Goal: Obtain resource: Download file/media

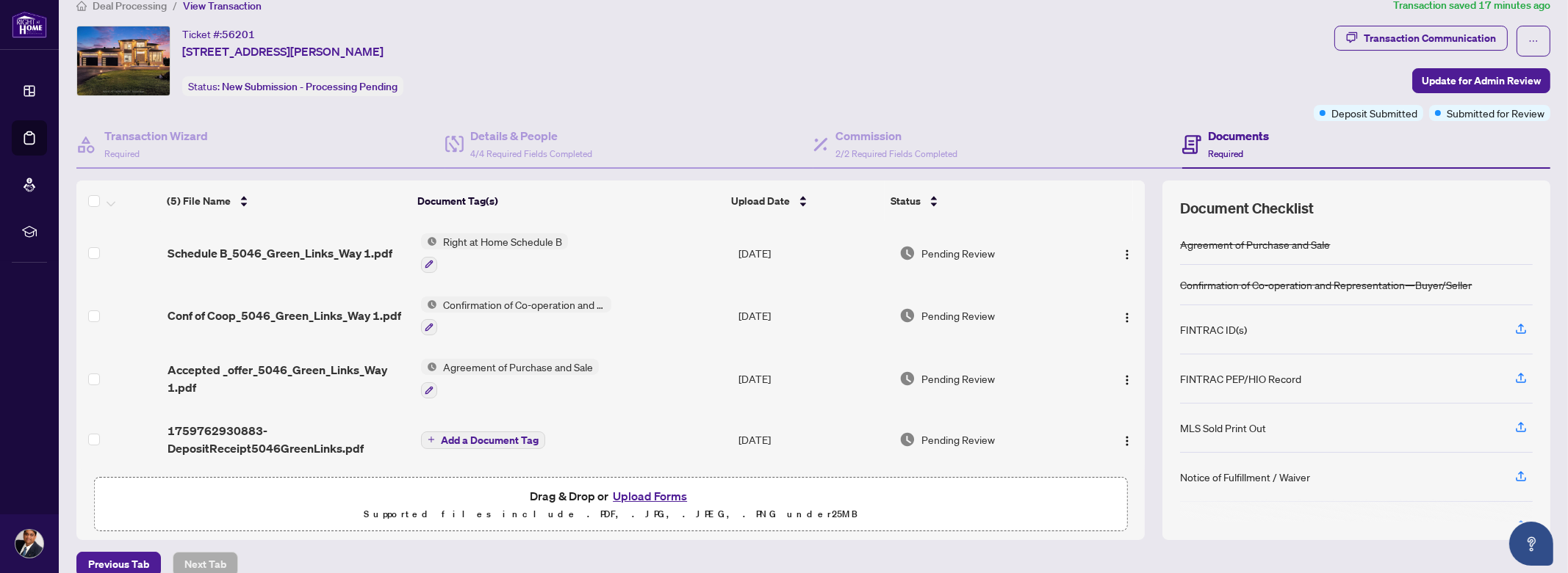
scroll to position [41, 0]
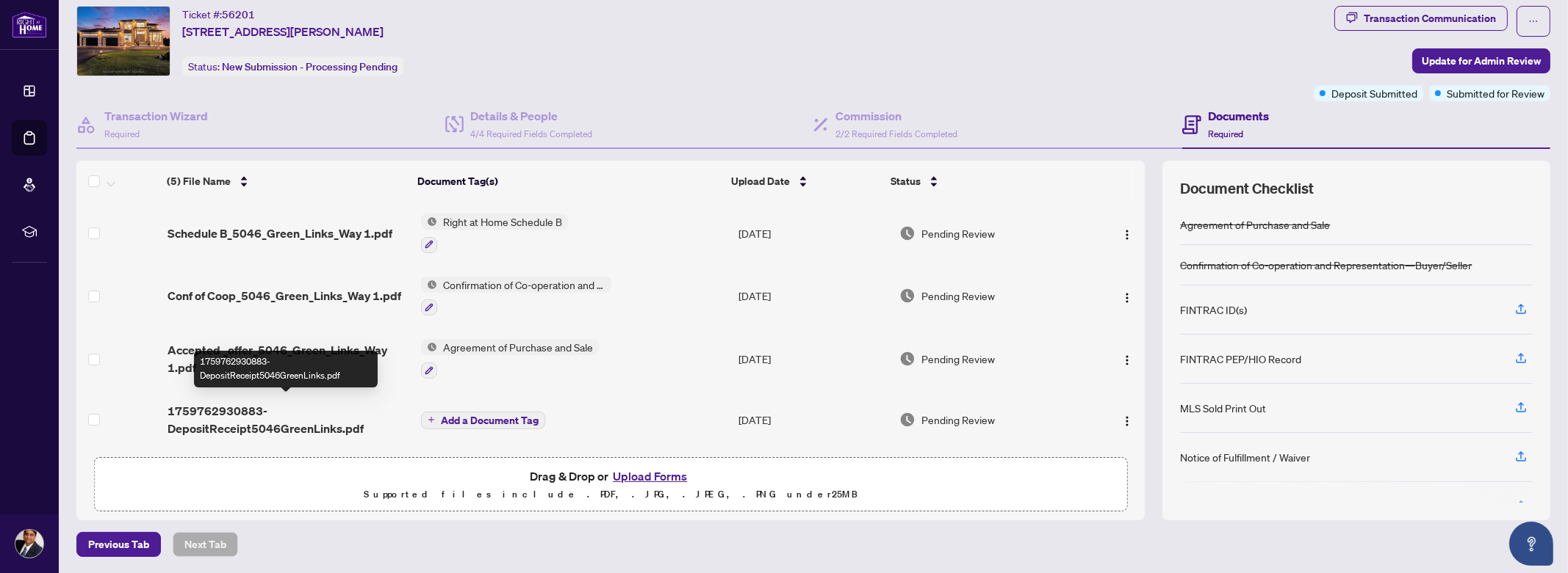
click at [252, 424] on span "1759762930883-DepositReceipt5046GreenLinks.pdf" at bounding box center [289, 420] width 242 height 36
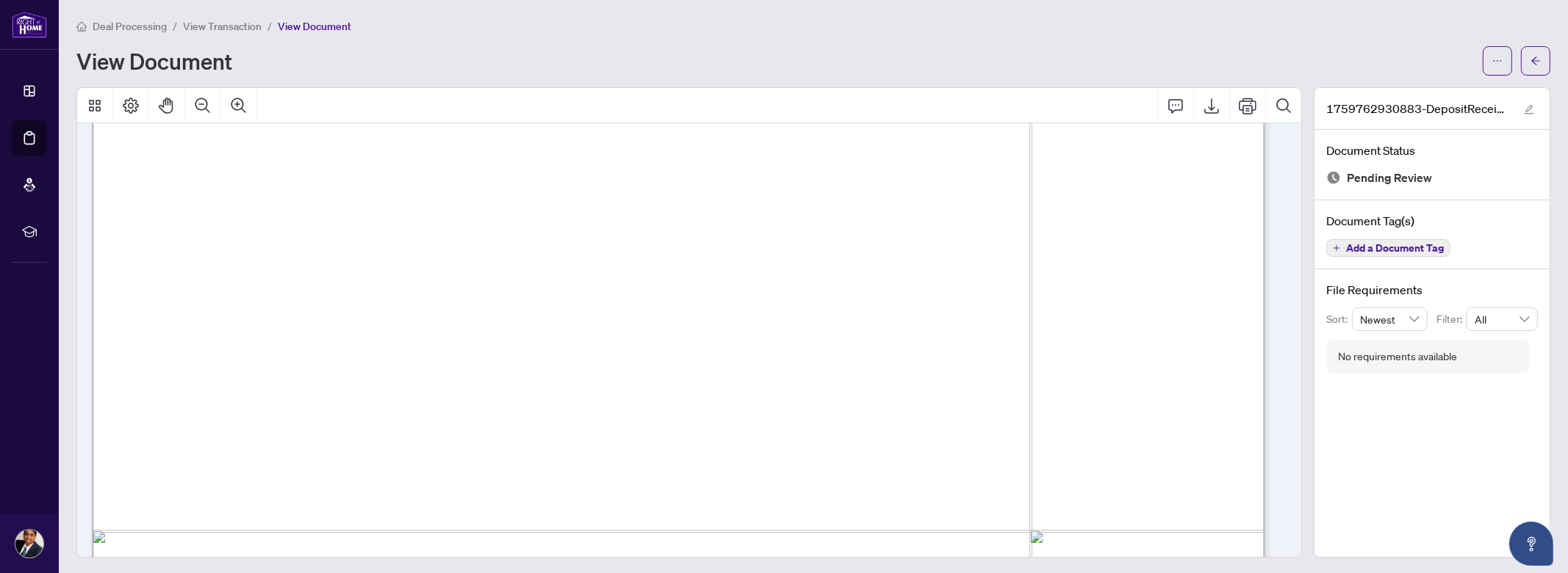
scroll to position [231, 0]
click at [1533, 57] on button "button" at bounding box center [1535, 61] width 30 height 30
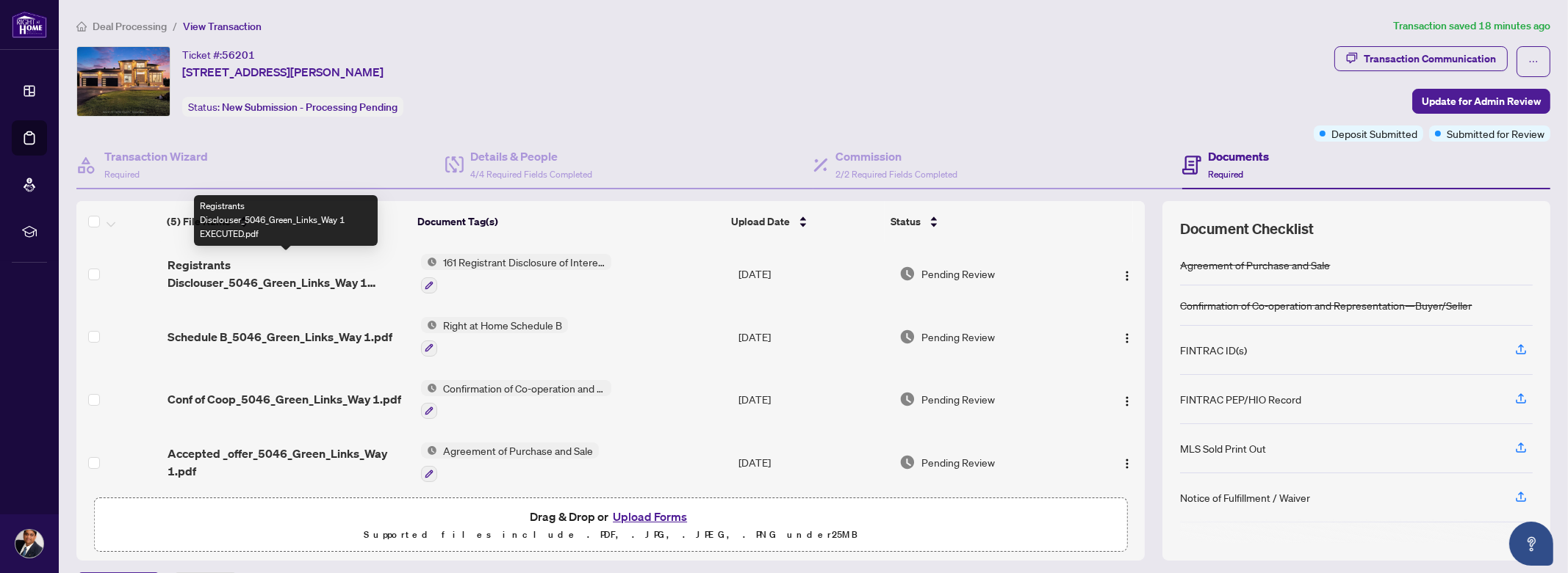
click at [211, 272] on span "Registrants Disclouser_5046_Green_Links_Way 1 EXECUTED.pdf" at bounding box center [289, 274] width 242 height 36
